Goal: Task Accomplishment & Management: Manage account settings

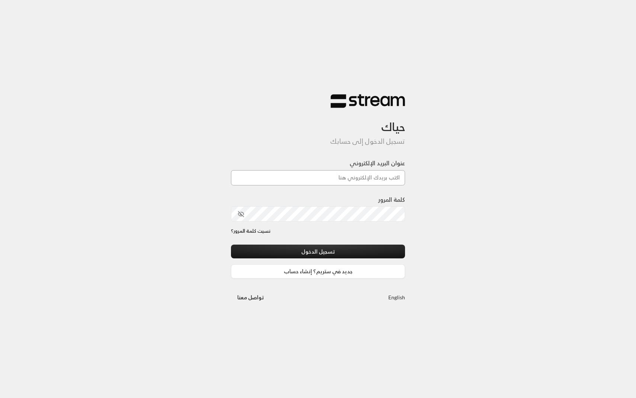
click at [292, 176] on input "عنوان البريد الإلكتروني" at bounding box center [318, 177] width 174 height 15
paste input "[EMAIL_ADDRESS][DOMAIN_NAME]"
click at [347, 171] on input "[EMAIL_ADDRESS][DOMAIN_NAME]" at bounding box center [318, 177] width 174 height 15
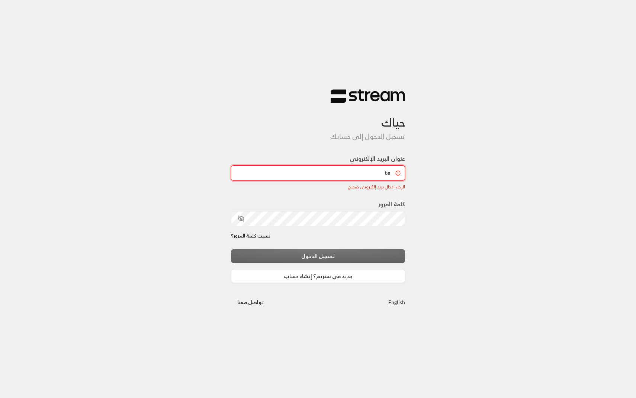
type input "[EMAIL_ADDRESS][DOMAIN_NAME]"
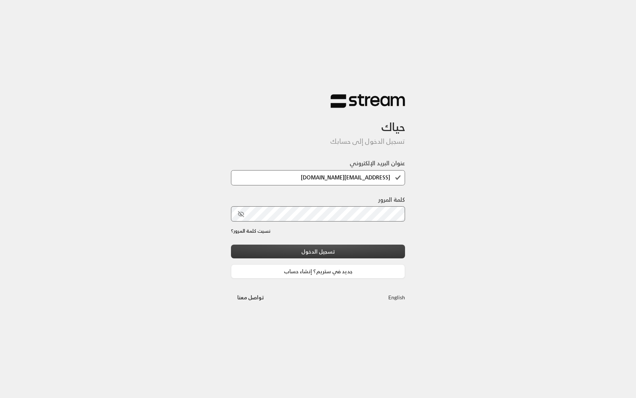
click at [323, 251] on button "تسجيل الدخول" at bounding box center [318, 251] width 174 height 14
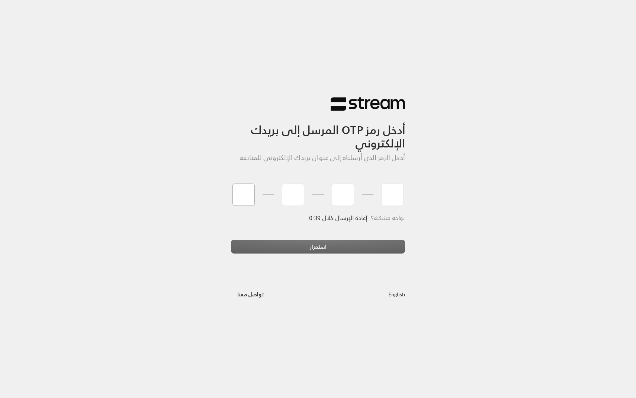
type input "9"
type input "1"
type input "7"
